Goal: Information Seeking & Learning: Learn about a topic

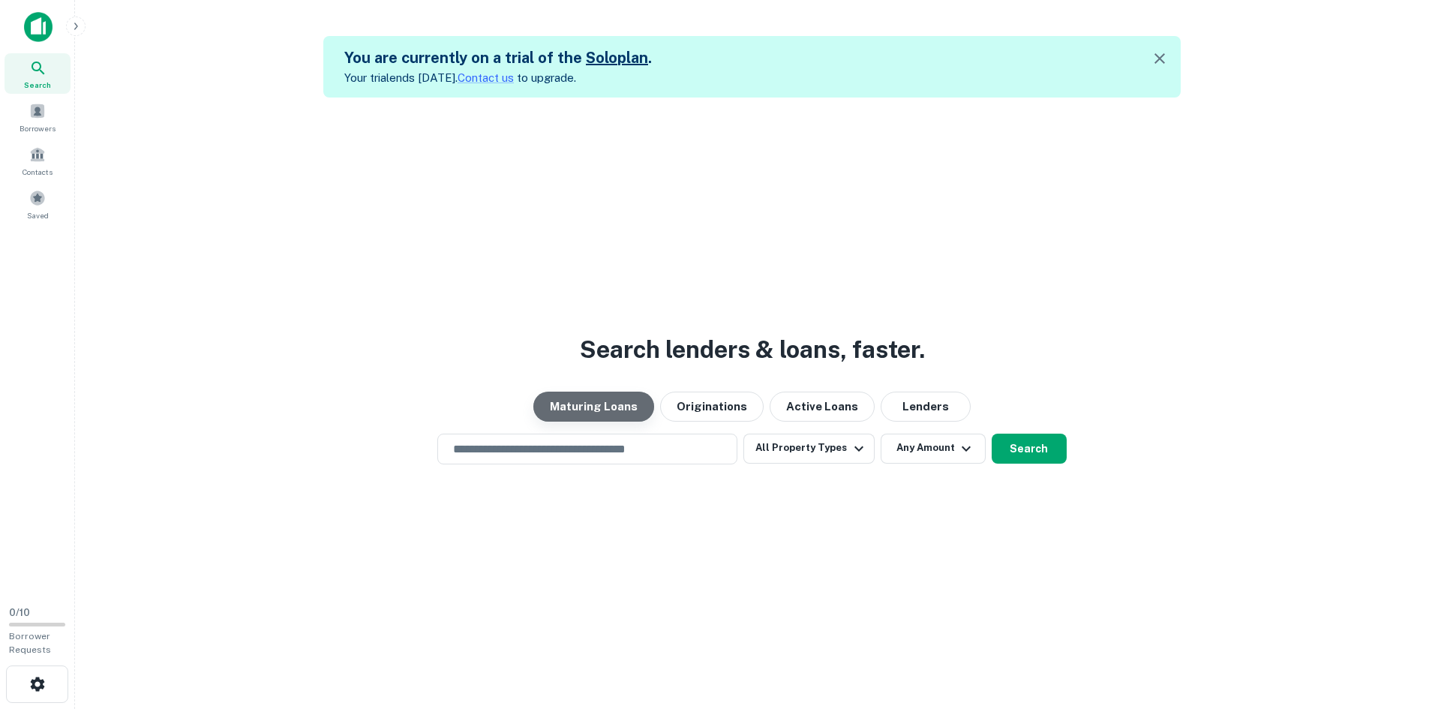
click at [607, 406] on button "Maturing Loans" at bounding box center [593, 406] width 121 height 30
click at [826, 448] on button "All Property Types" at bounding box center [808, 448] width 130 height 30
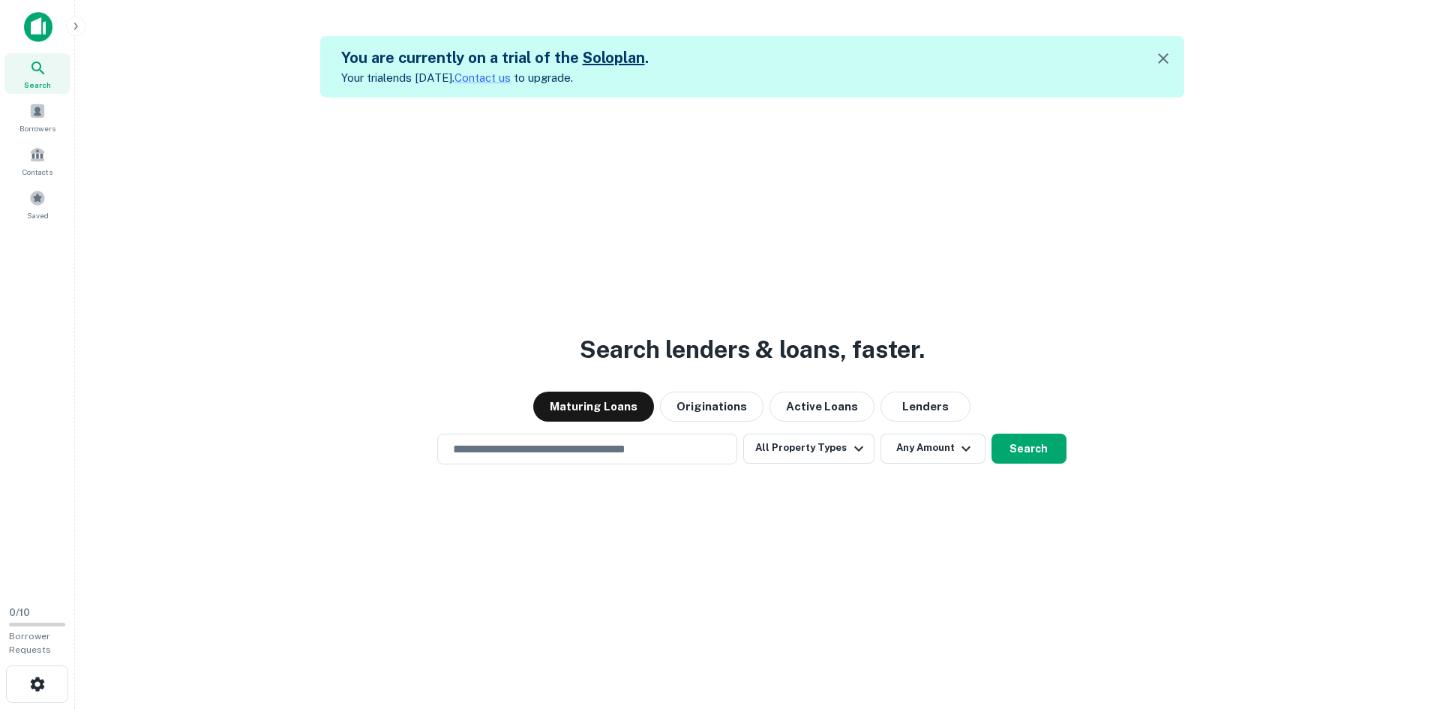
click at [1063, 708] on div at bounding box center [714, 709] width 1429 height 0
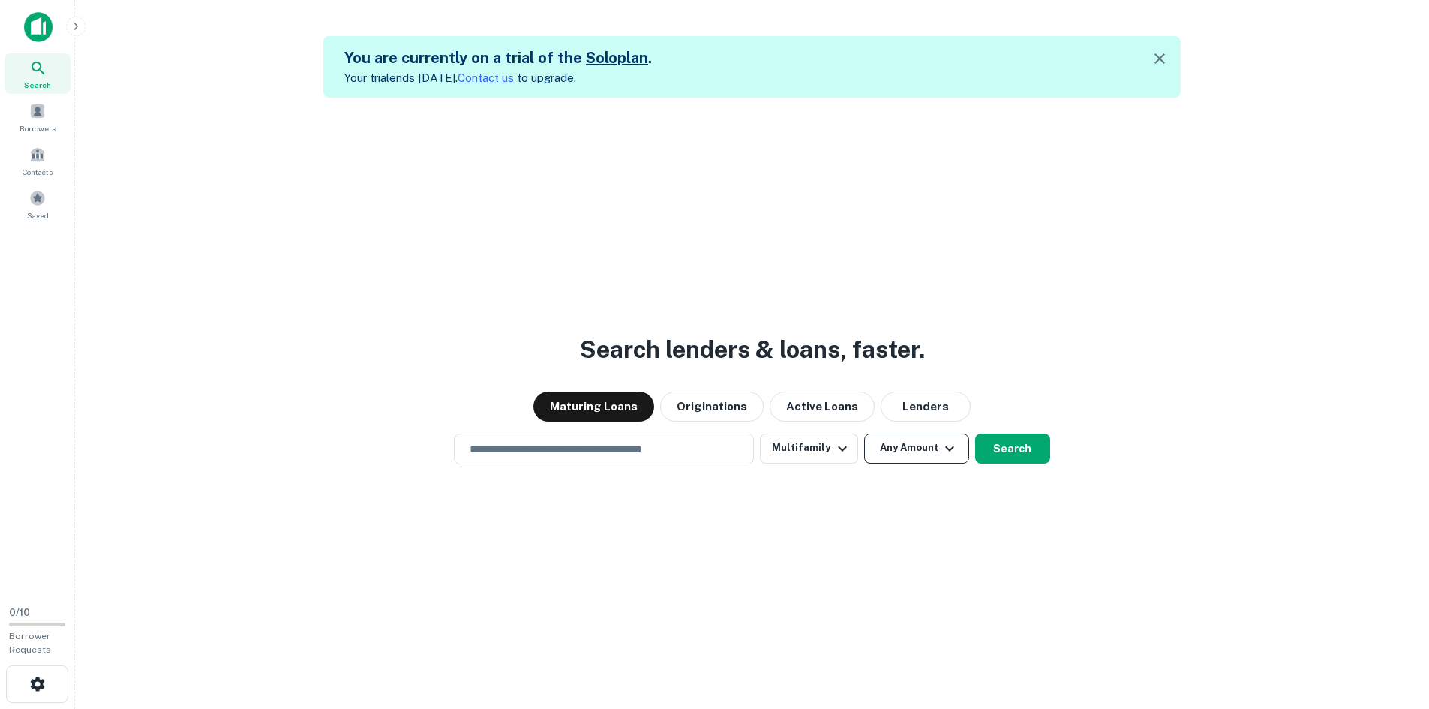
click at [927, 457] on button "Any Amount" at bounding box center [916, 448] width 105 height 30
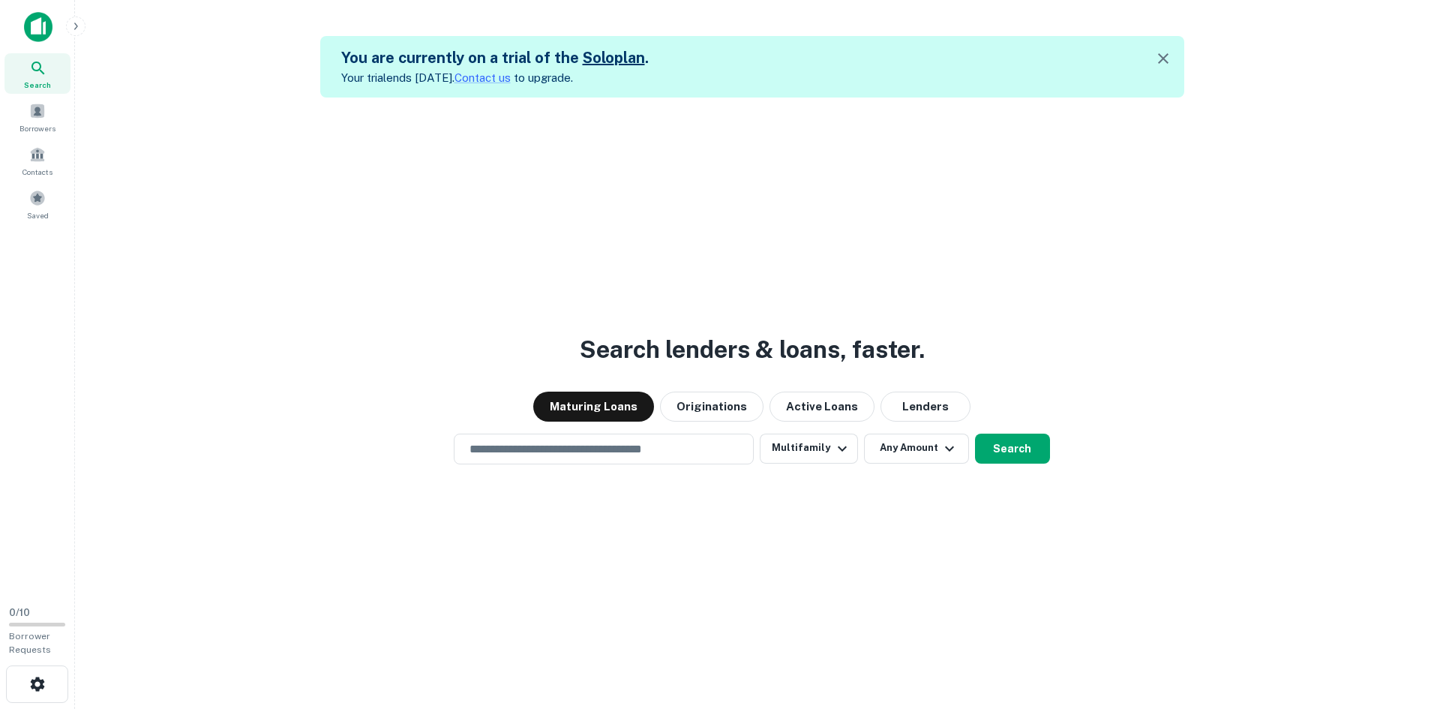
type input "*******"
click at [1034, 708] on div at bounding box center [714, 709] width 1429 height 0
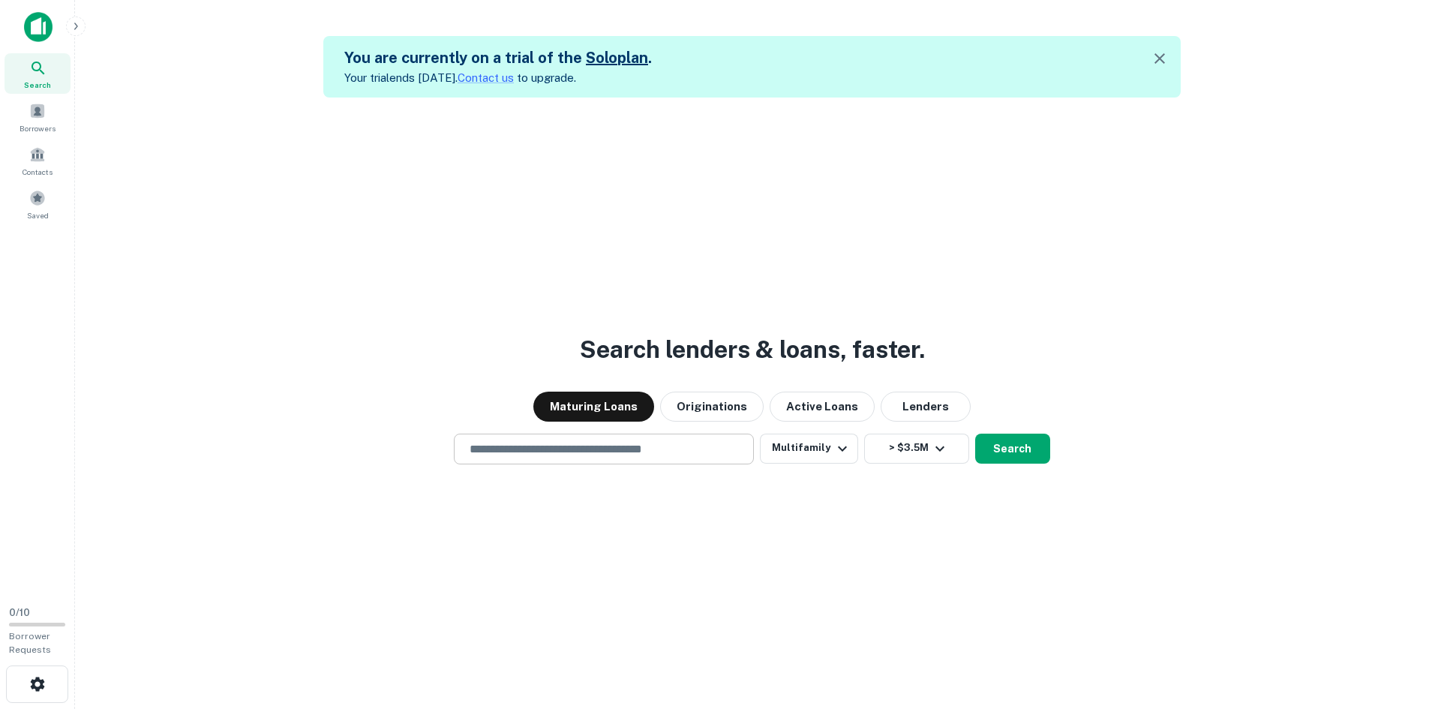
click at [667, 457] on div "​" at bounding box center [604, 448] width 300 height 31
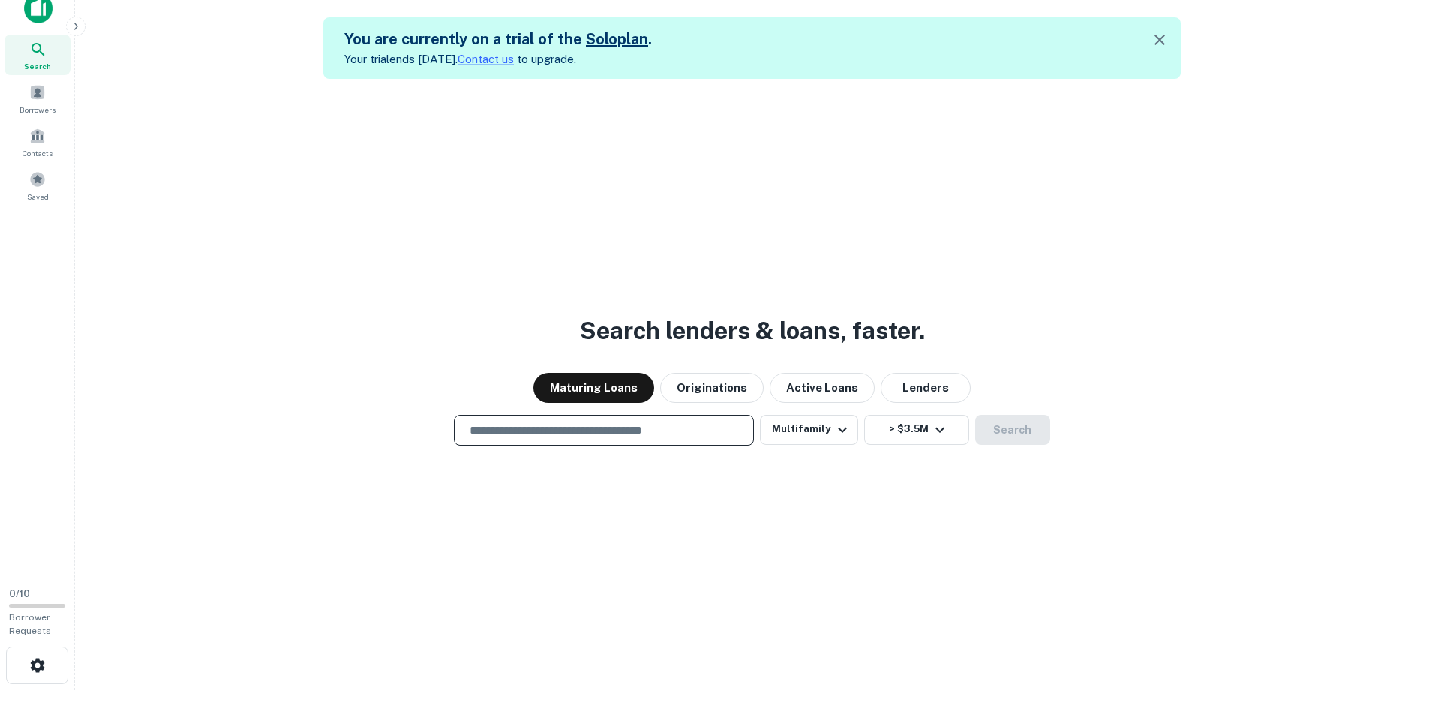
scroll to position [24, 0]
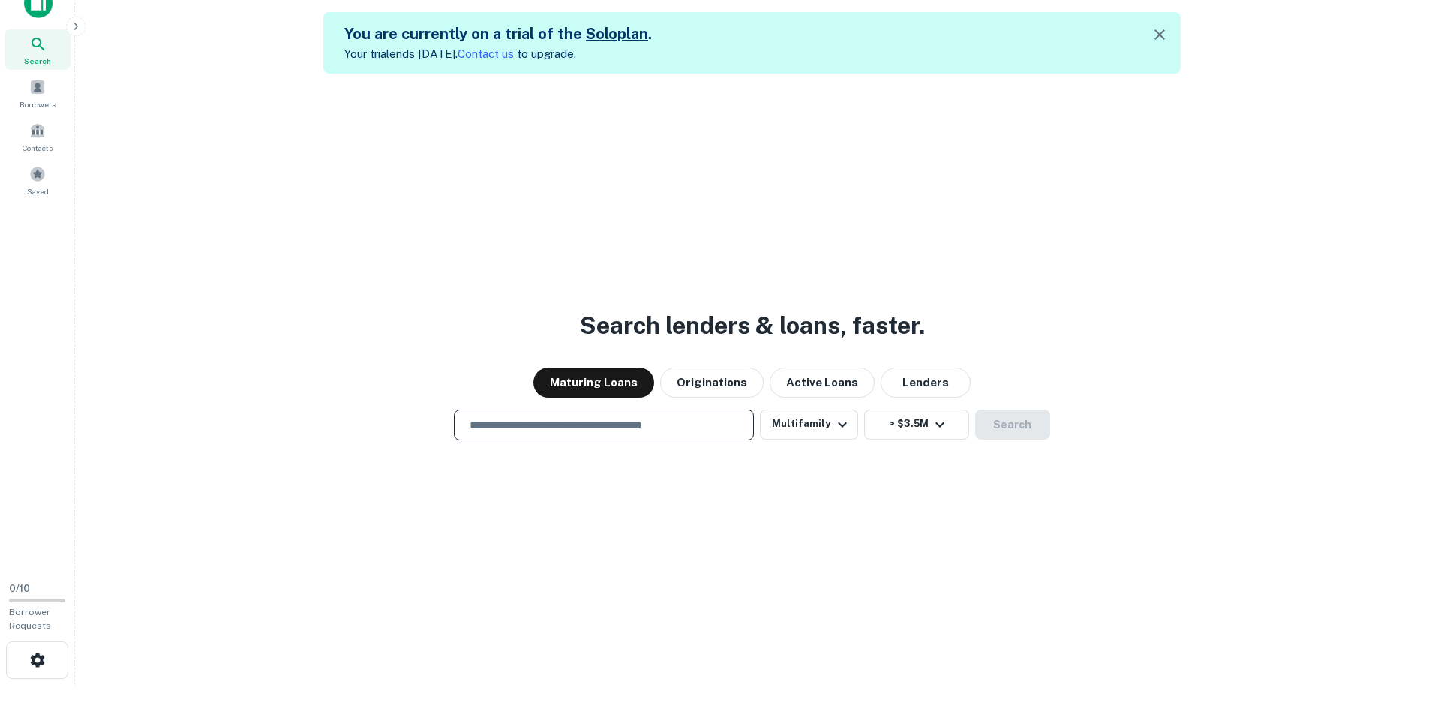
click at [712, 431] on input "text" at bounding box center [603, 424] width 286 height 17
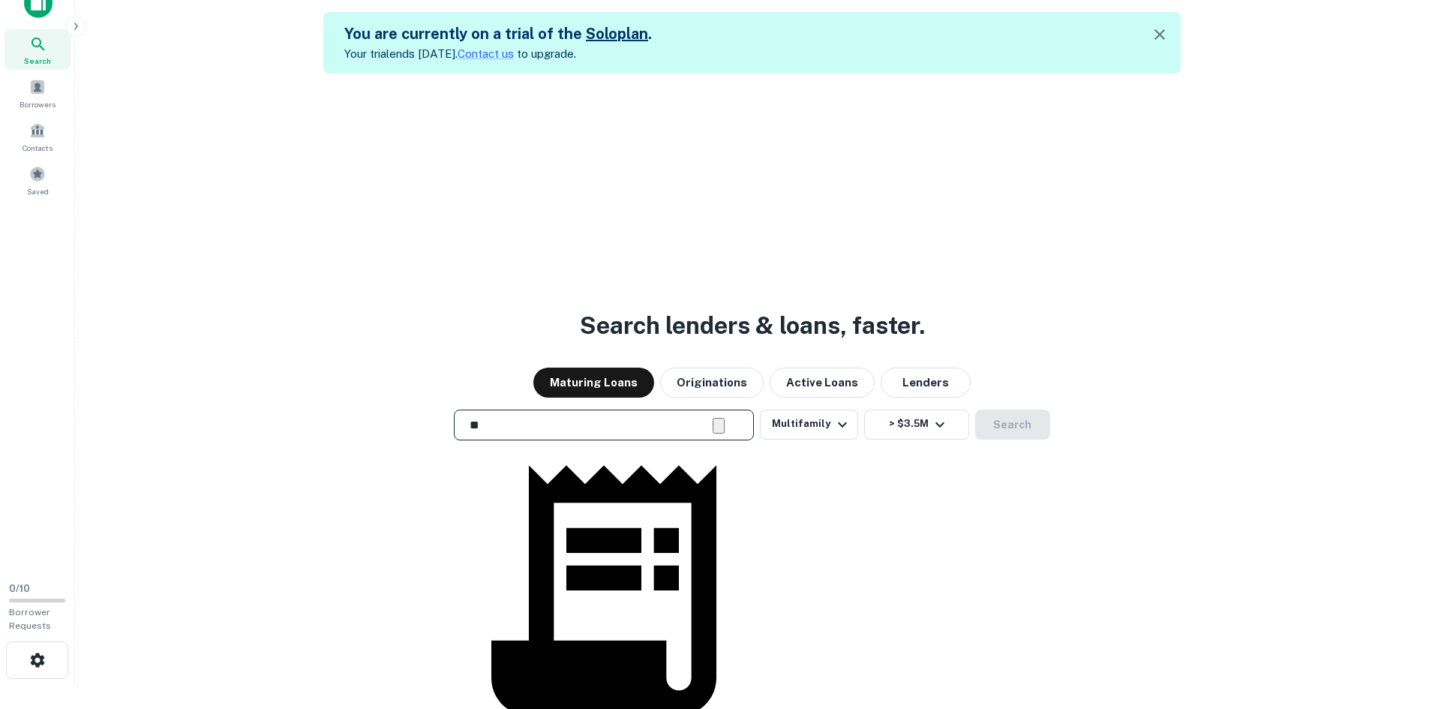
type input "*"
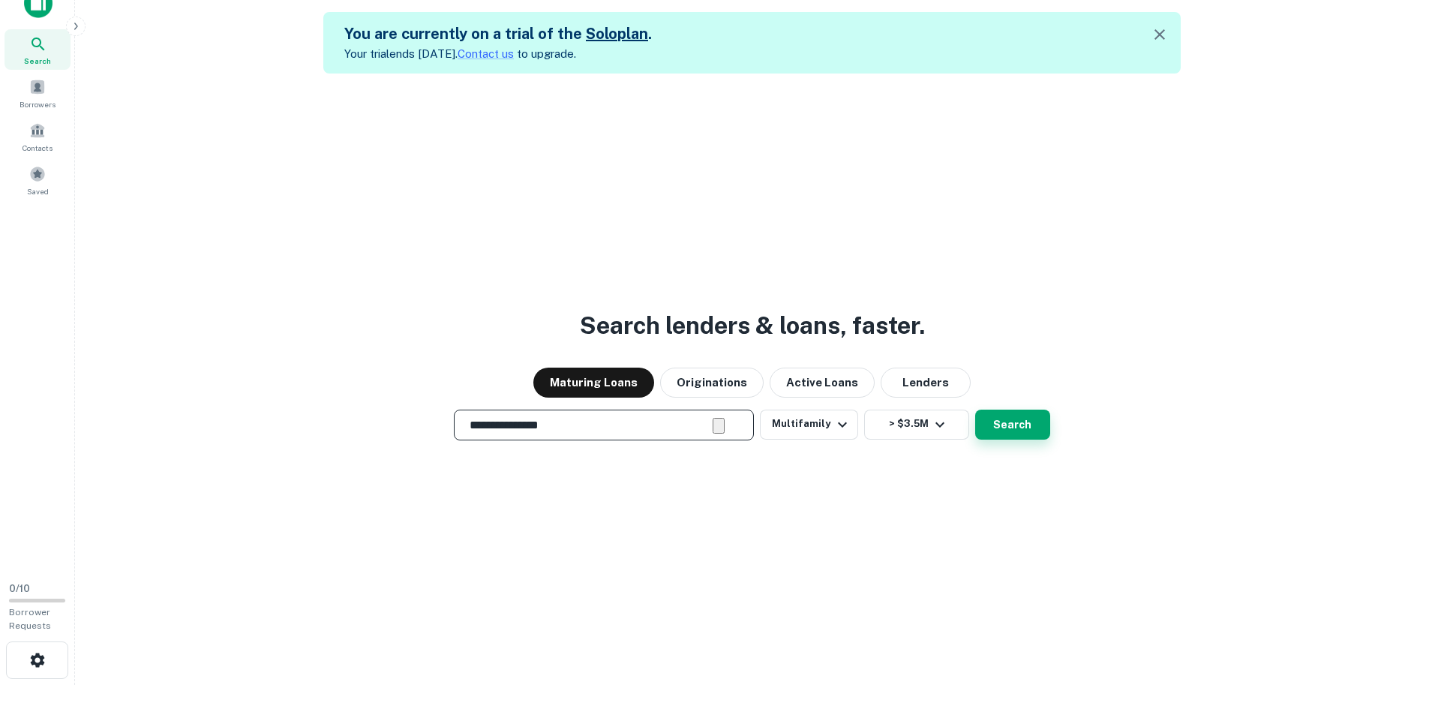
type input "**********"
click at [1018, 424] on button "Search" at bounding box center [1012, 424] width 75 height 30
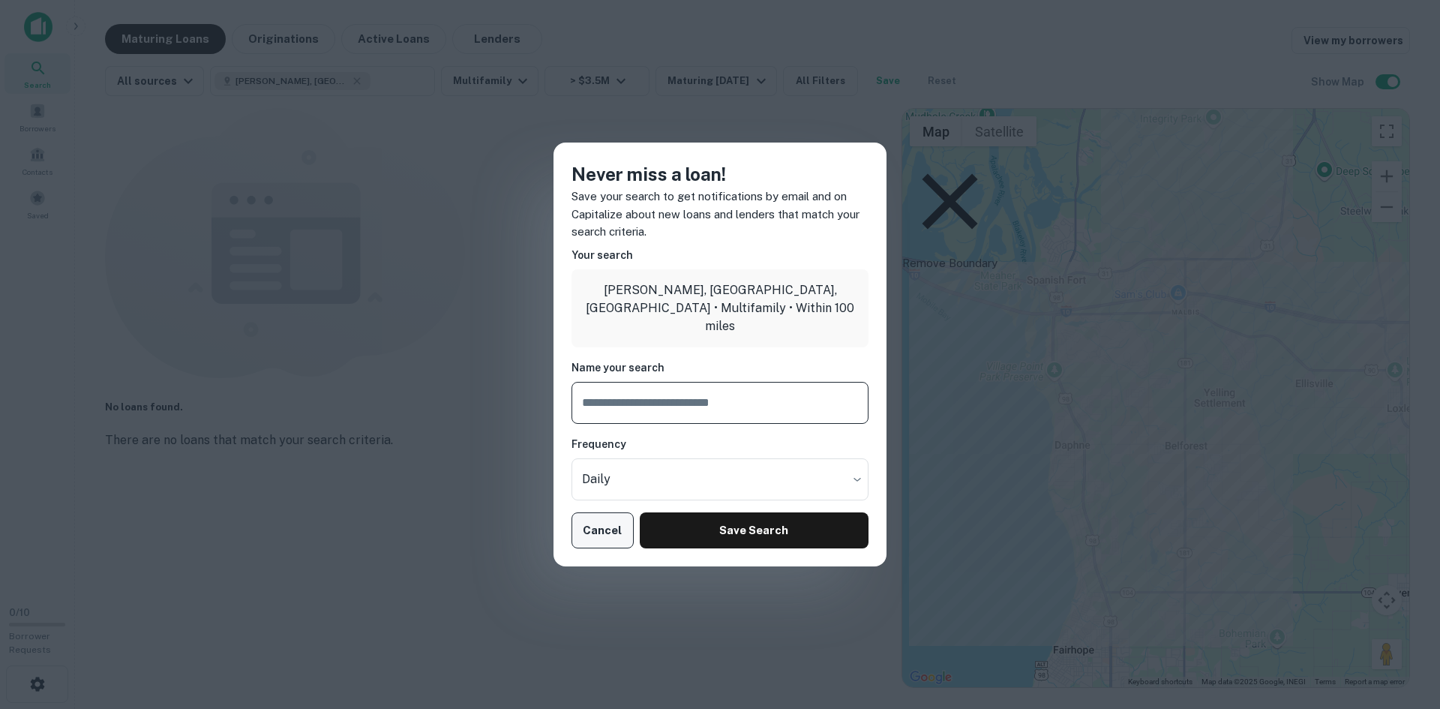
click at [603, 528] on button "Cancel" at bounding box center [602, 530] width 62 height 36
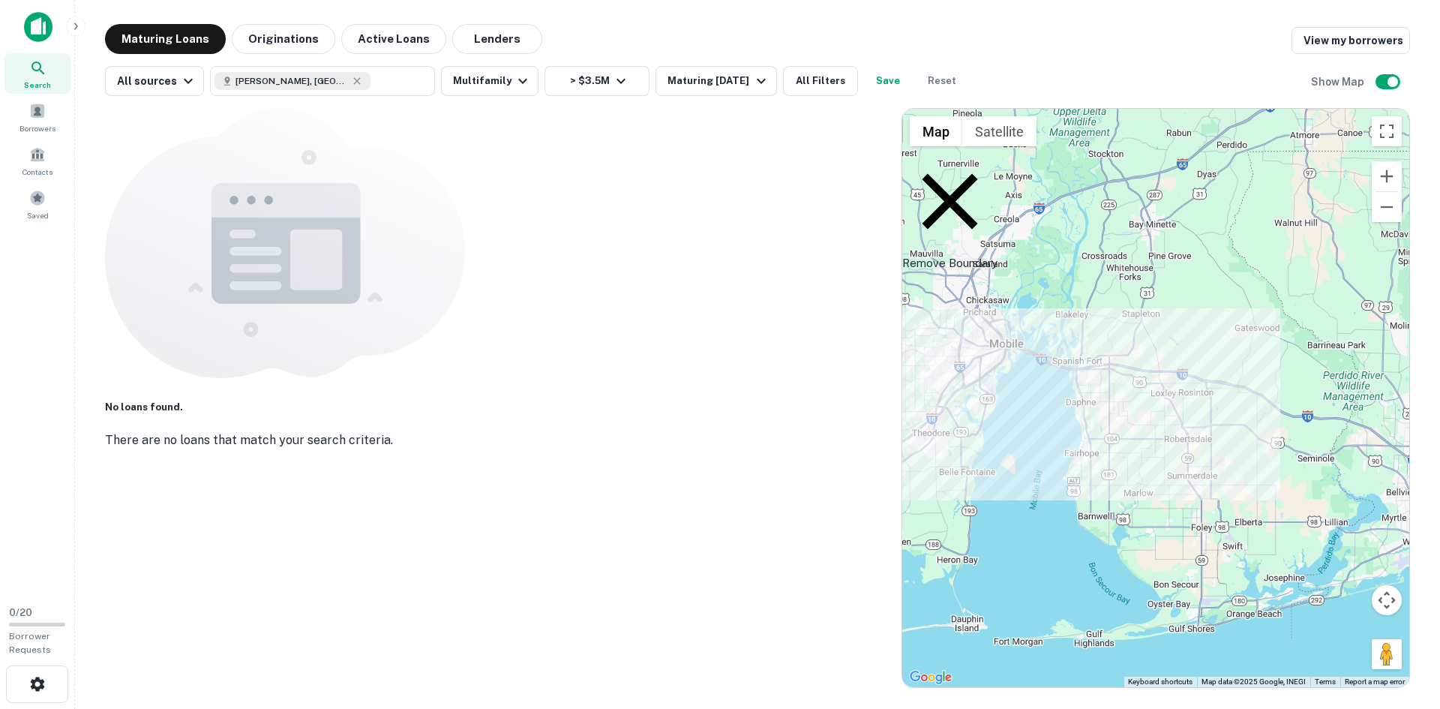
drag, startPoint x: 961, startPoint y: 167, endPoint x: 1027, endPoint y: 276, distance: 127.2
click at [961, 167] on p "Remove Boundary" at bounding box center [949, 213] width 95 height 118
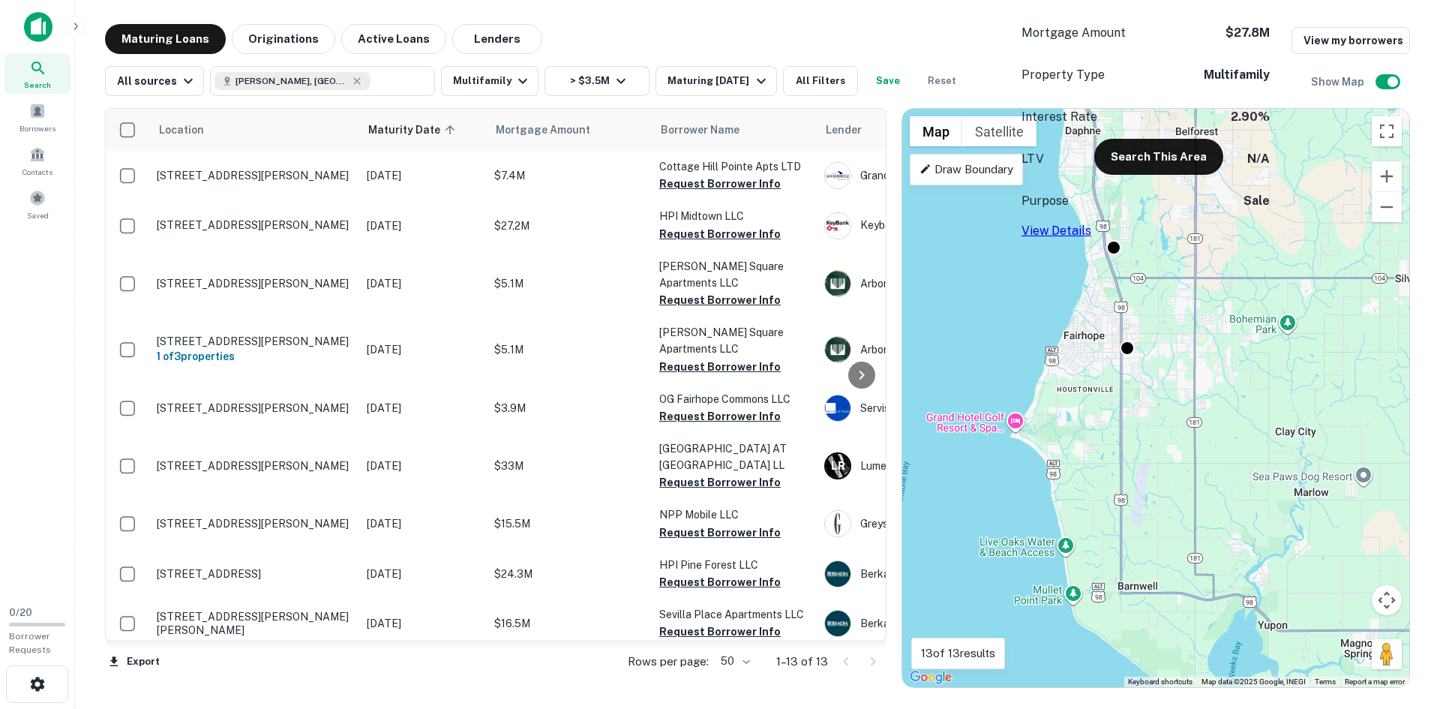
click at [1091, 223] on link "View Details" at bounding box center [1056, 230] width 70 height 14
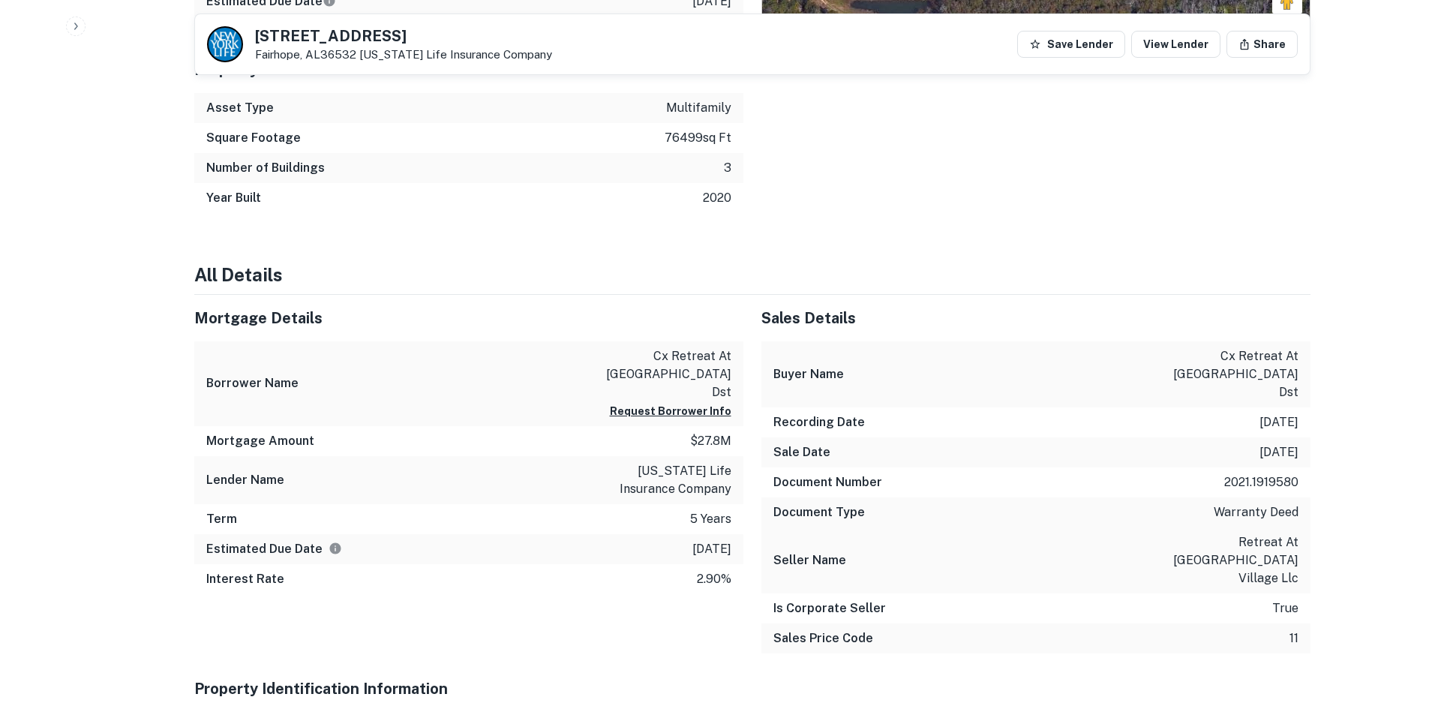
scroll to position [900, 0]
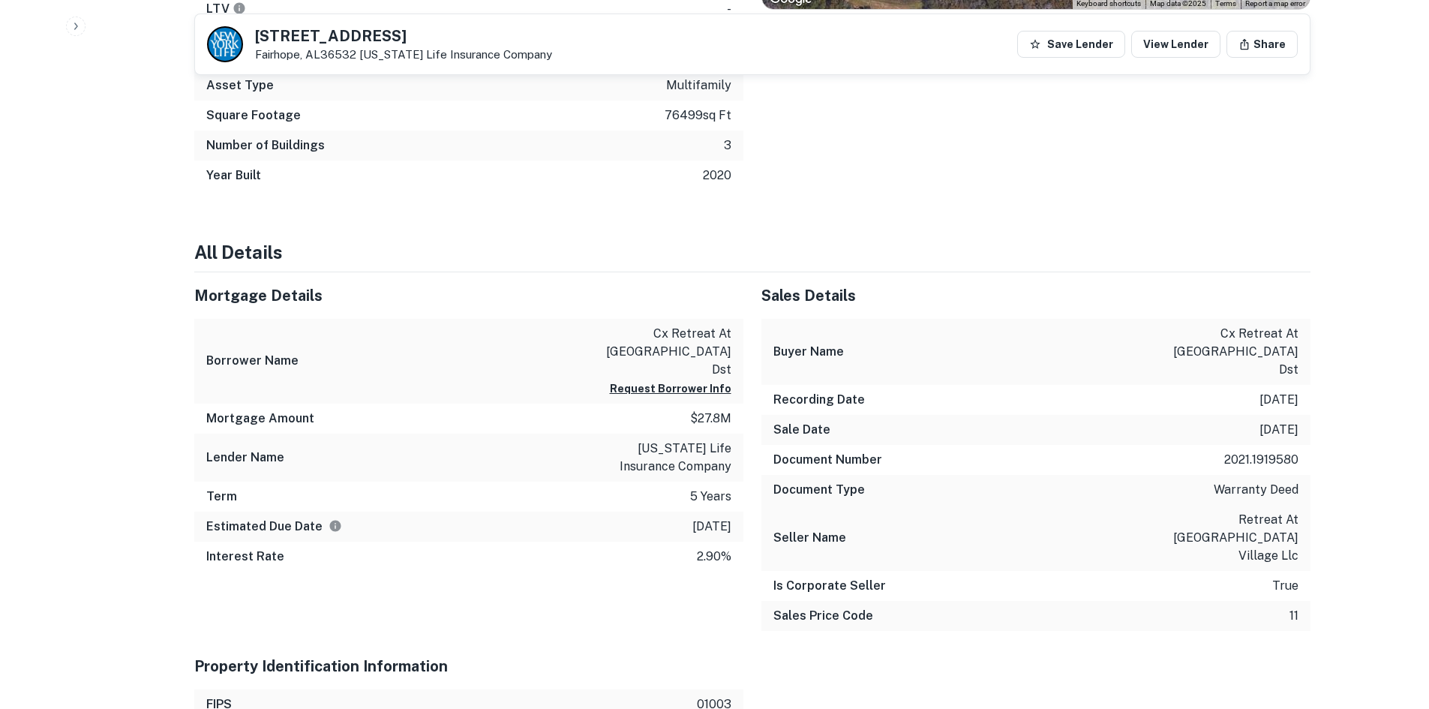
drag, startPoint x: 1309, startPoint y: 373, endPoint x: 1362, endPoint y: 304, distance: 87.3
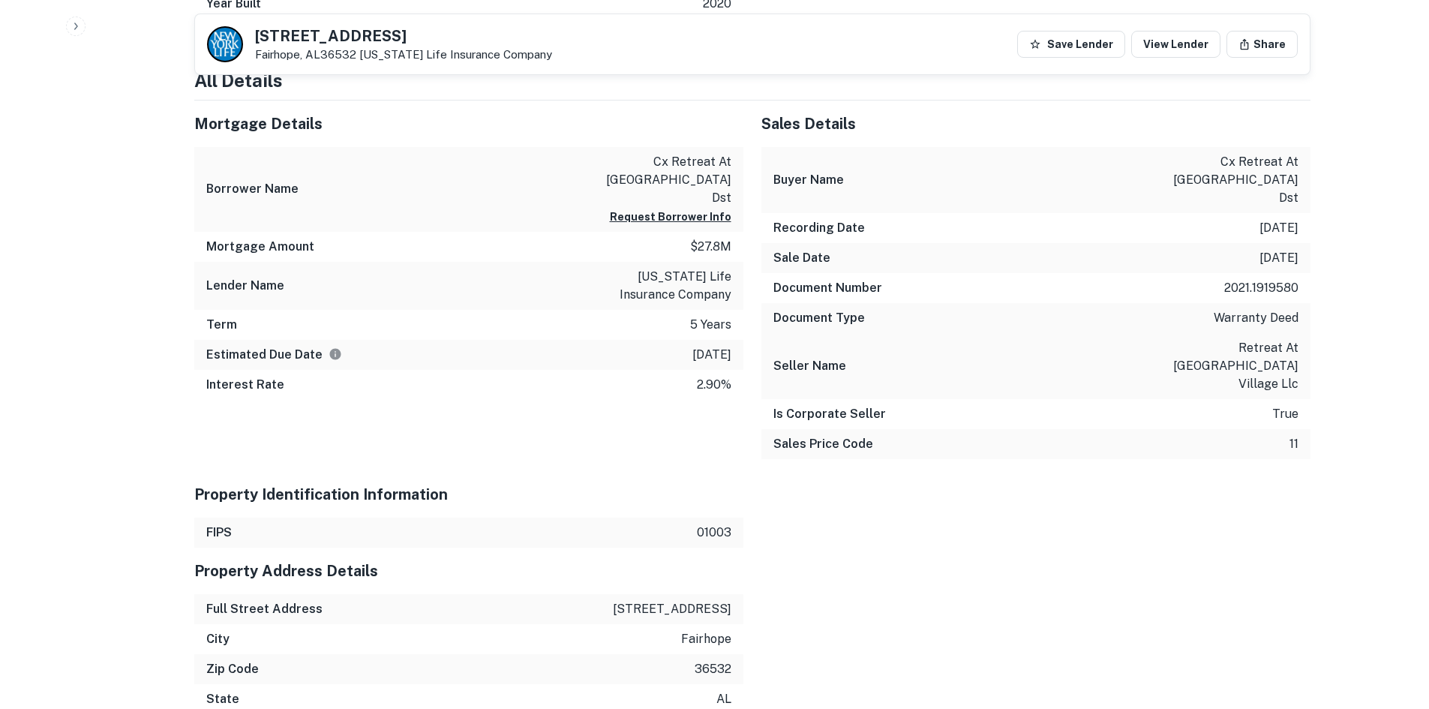
scroll to position [1200, 0]
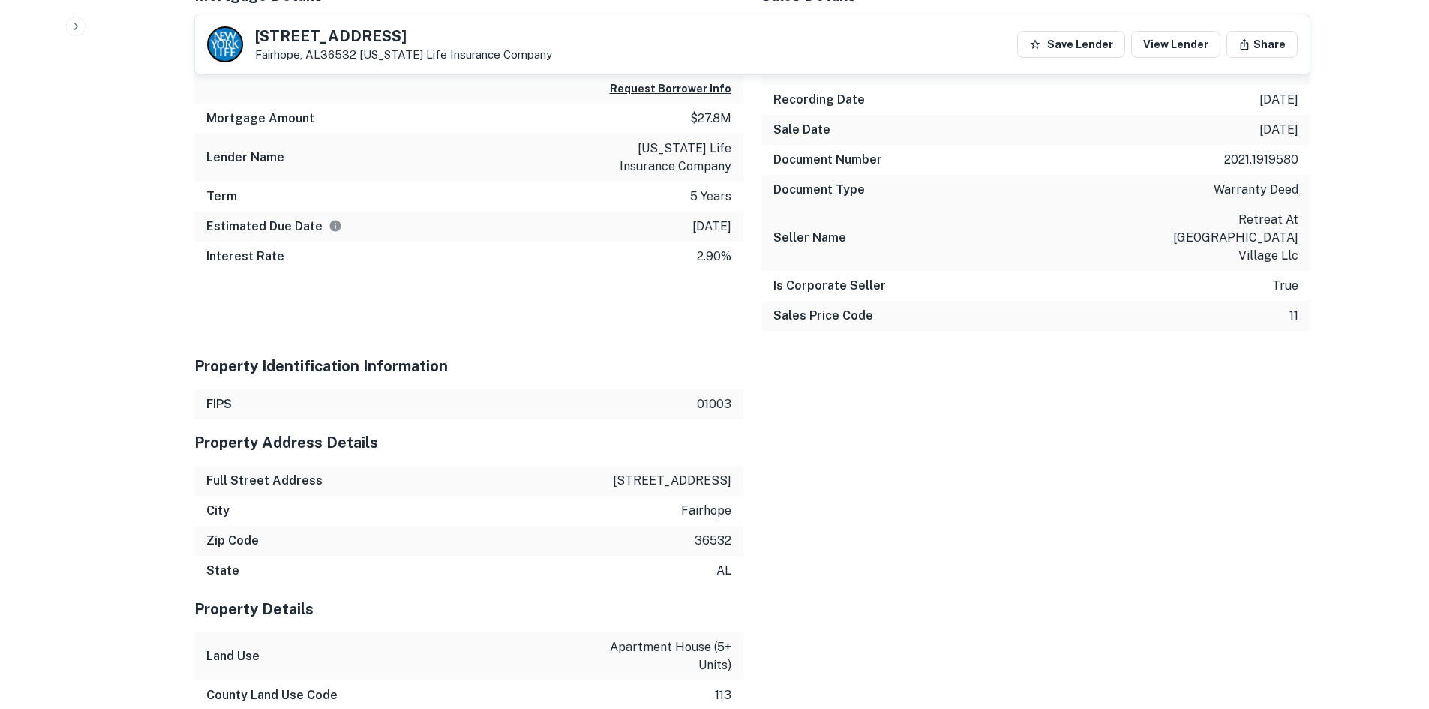
drag, startPoint x: 623, startPoint y: 427, endPoint x: 784, endPoint y: 417, distance: 160.8
copy p "[STREET_ADDRESS]"
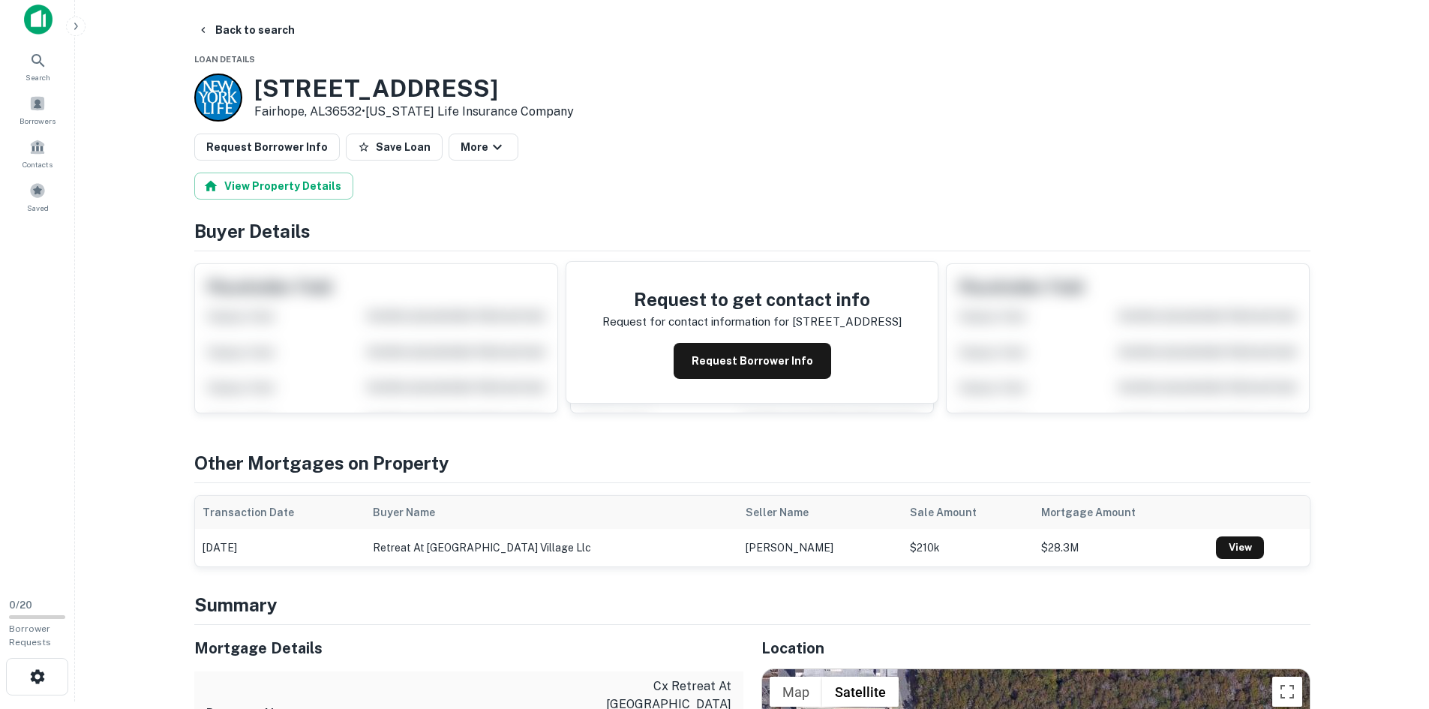
scroll to position [0, 0]
